Goal: Use online tool/utility: Utilize a website feature to perform a specific function

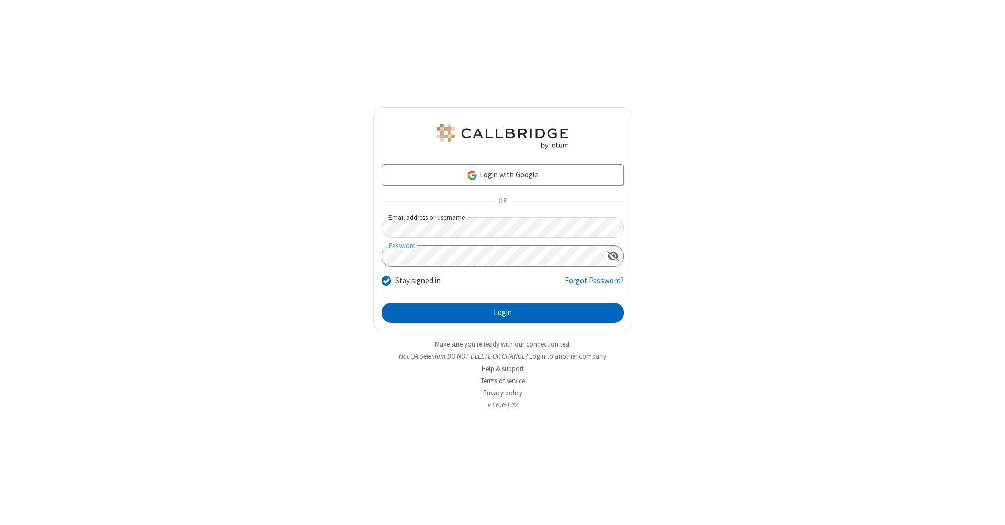
click at [502, 313] on button "Login" at bounding box center [503, 313] width 242 height 21
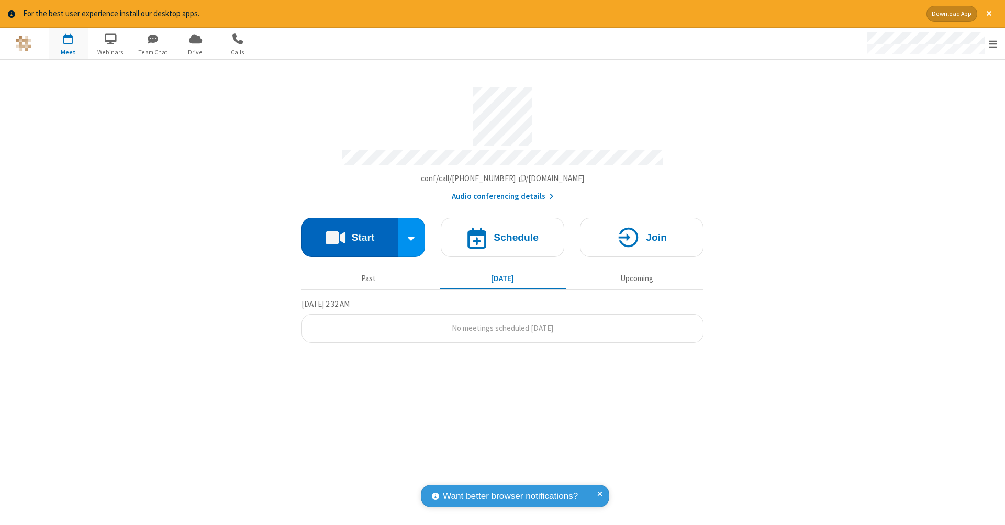
click at [350, 232] on button "Start" at bounding box center [349, 237] width 97 height 39
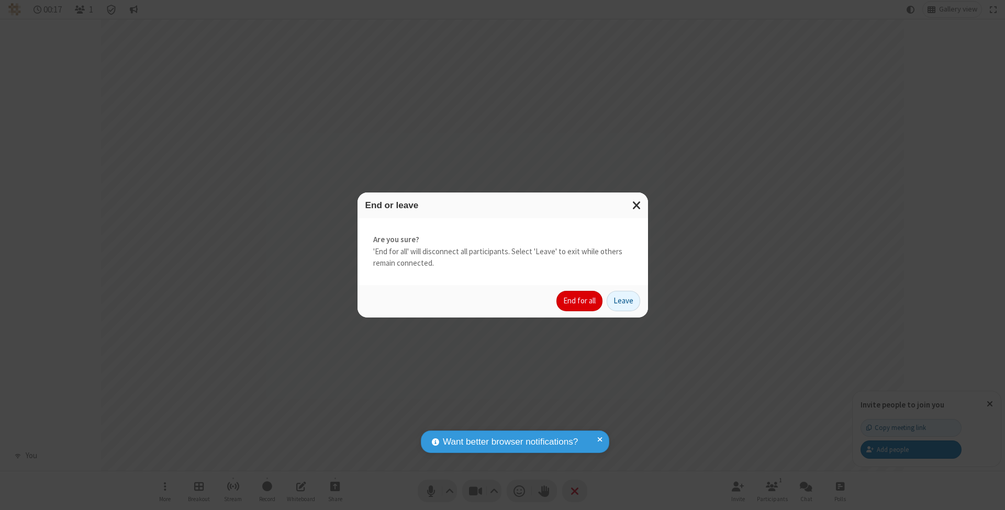
click at [580, 300] on button "End for all" at bounding box center [579, 301] width 46 height 21
